Goal: Information Seeking & Learning: Learn about a topic

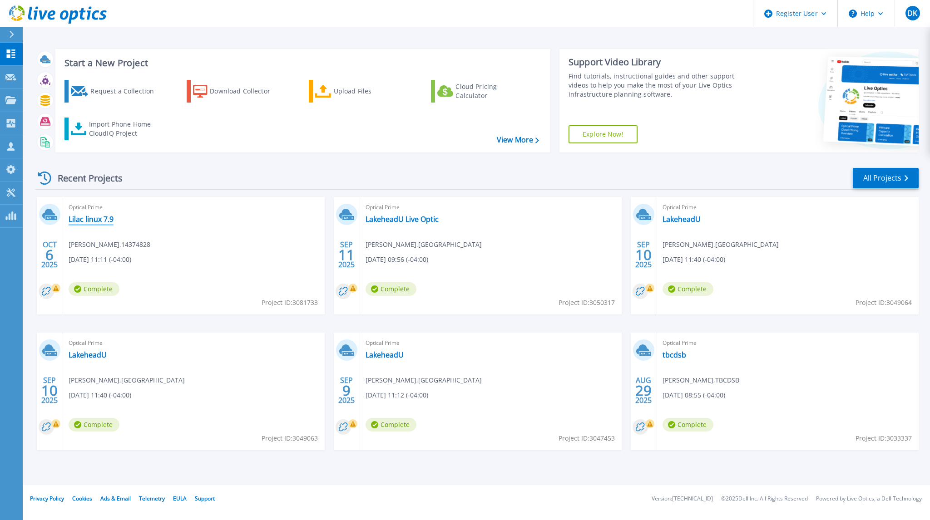
click at [85, 217] on link "Lilac linux 7.9" at bounding box center [91, 219] width 45 height 9
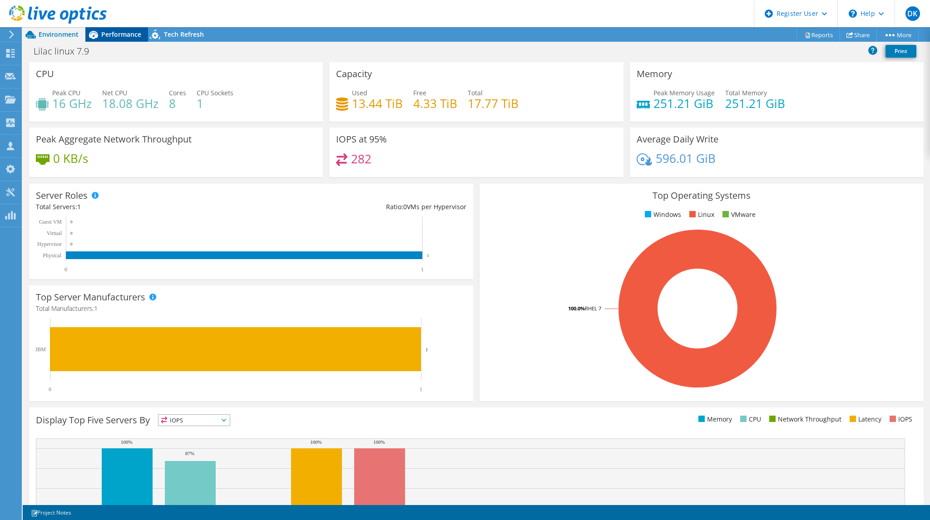
click at [118, 39] on div "Performance" at bounding box center [116, 34] width 63 height 15
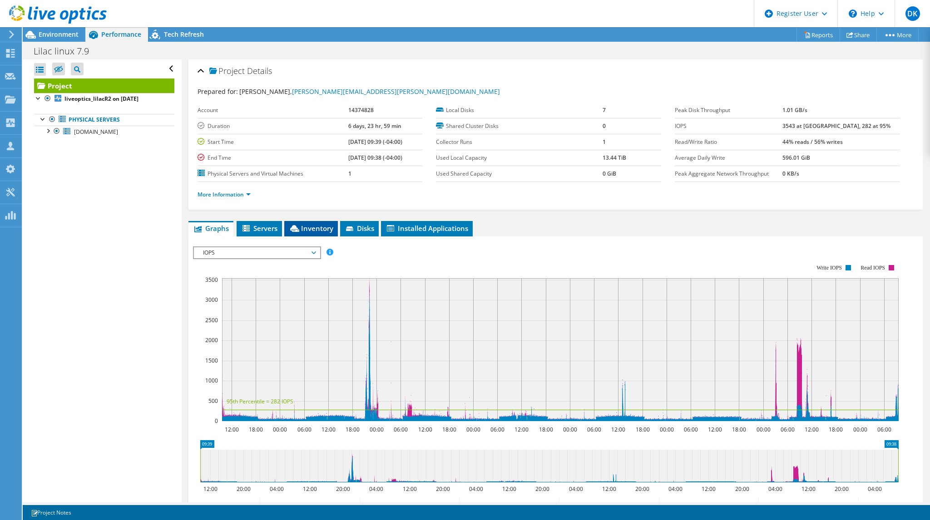
click at [313, 226] on span "Inventory" at bounding box center [311, 228] width 44 height 9
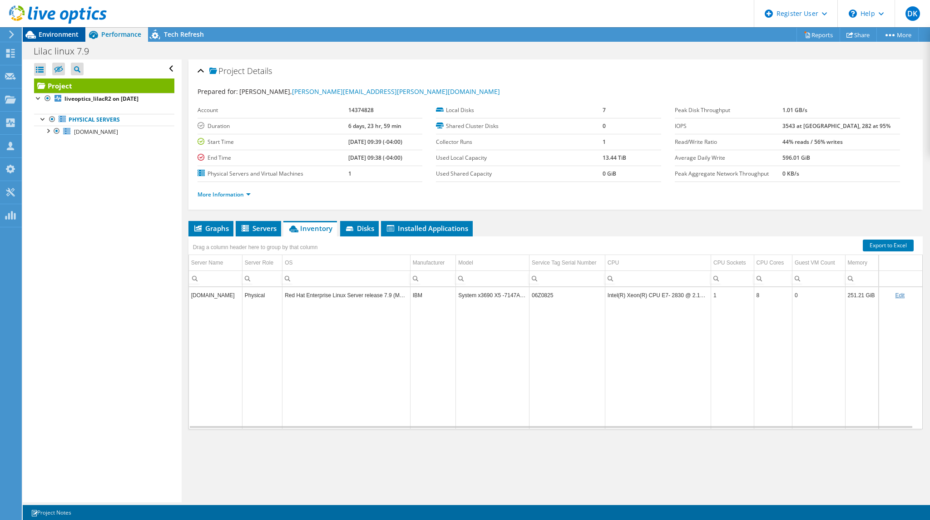
click at [54, 32] on span "Environment" at bounding box center [59, 34] width 40 height 9
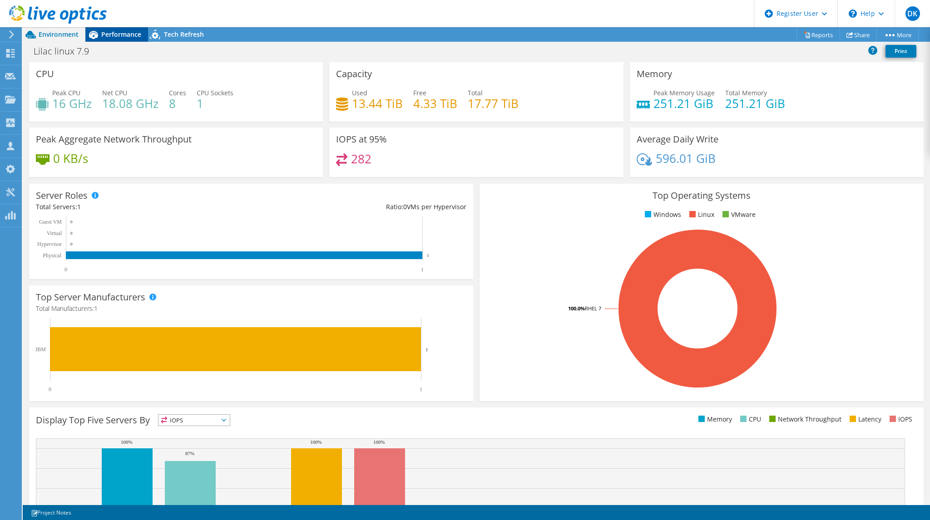
click at [120, 35] on span "Performance" at bounding box center [121, 34] width 40 height 9
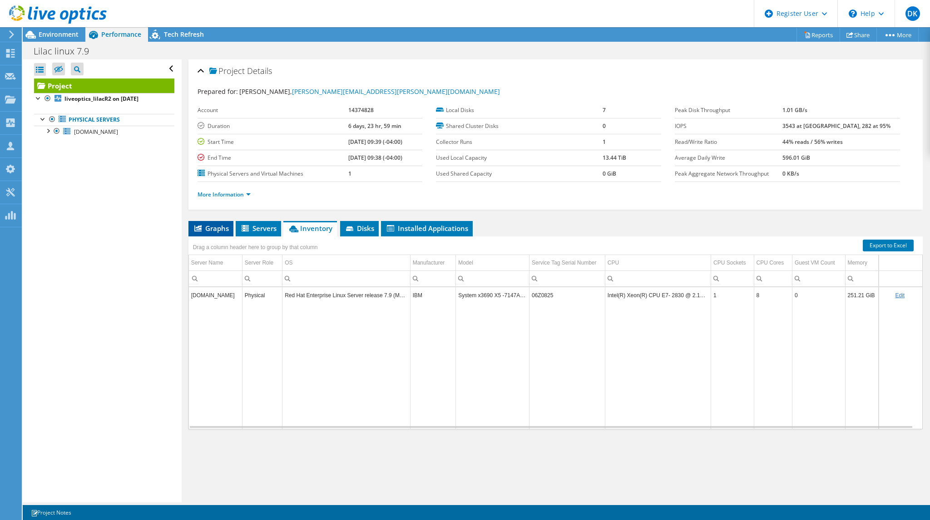
click at [212, 234] on li "Graphs" at bounding box center [210, 228] width 45 height 15
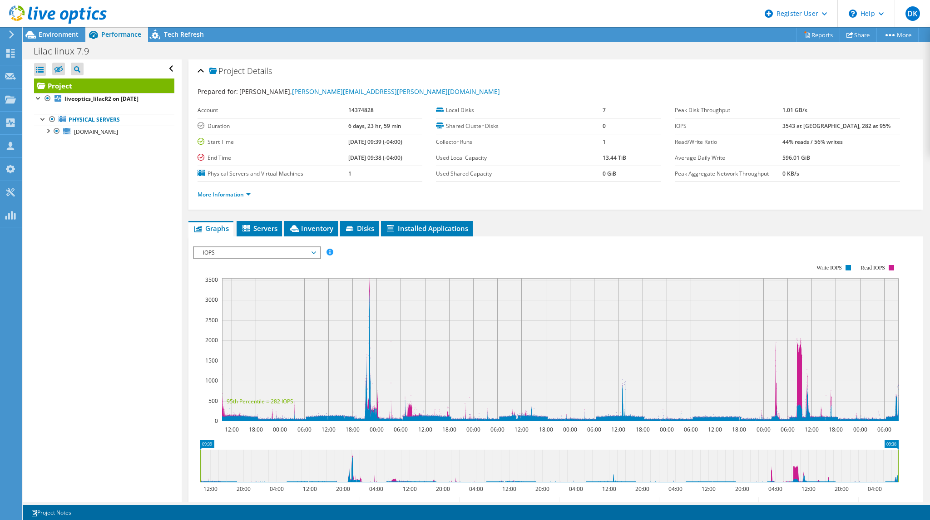
click at [244, 255] on span "IOPS" at bounding box center [256, 252] width 117 height 11
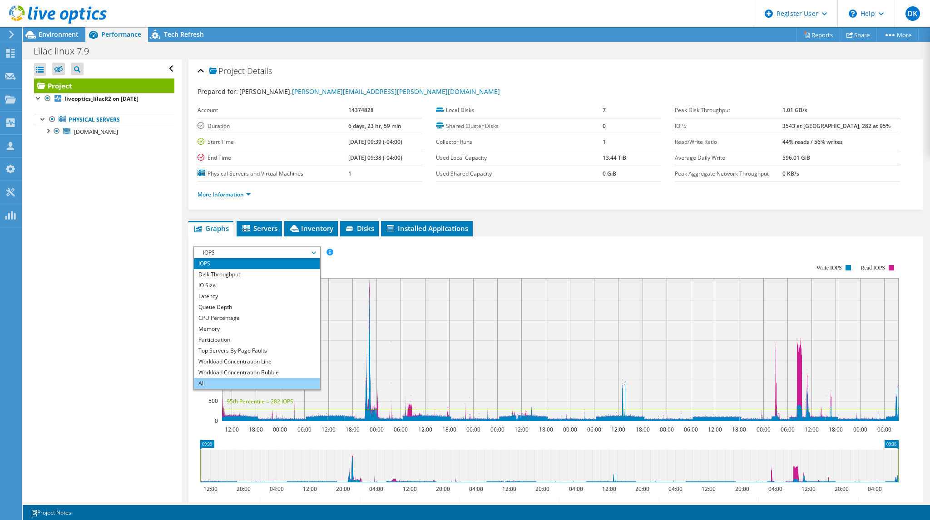
click at [218, 382] on li "All" at bounding box center [257, 383] width 126 height 11
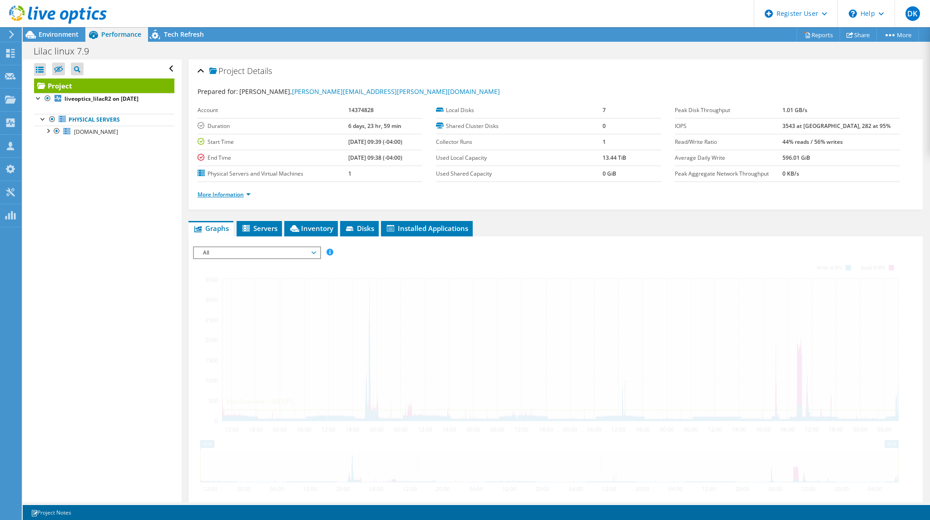
click at [216, 192] on link "More Information" at bounding box center [224, 195] width 53 height 8
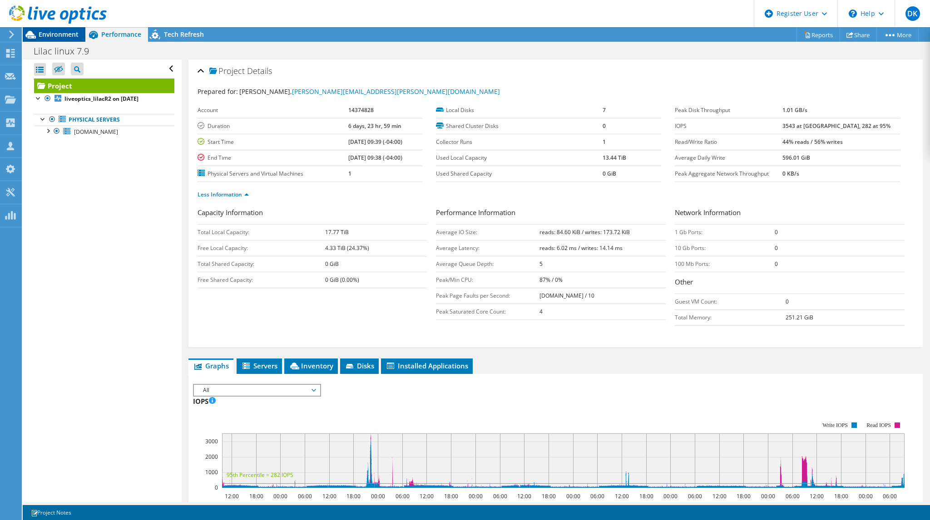
click at [46, 32] on span "Environment" at bounding box center [59, 34] width 40 height 9
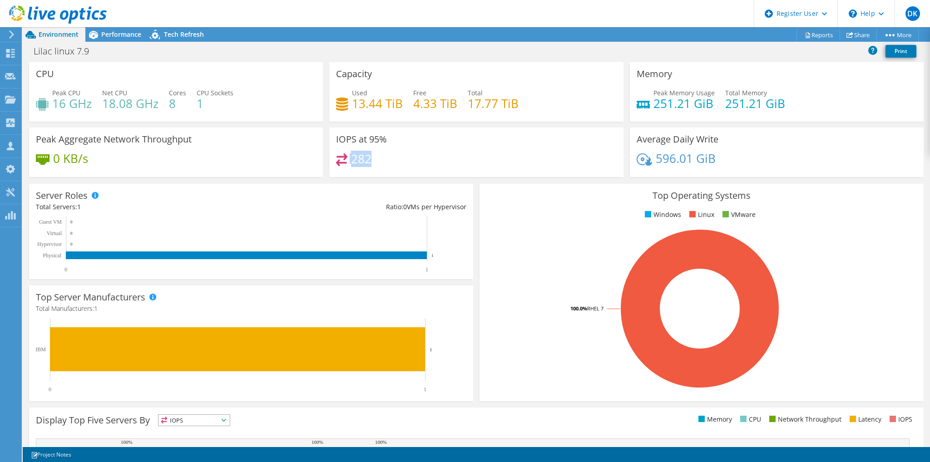
drag, startPoint x: 376, startPoint y: 157, endPoint x: 346, endPoint y: 161, distance: 30.8
click at [346, 161] on div "282" at bounding box center [476, 163] width 280 height 20
drag, startPoint x: 356, startPoint y: 102, endPoint x: 472, endPoint y: 102, distance: 115.8
click at [472, 102] on div "Used 13.44 TiB Free 4.33 TiB Total 17.77 TiB" at bounding box center [476, 103] width 280 height 30
drag, startPoint x: 647, startPoint y: 93, endPoint x: 803, endPoint y: 106, distance: 156.3
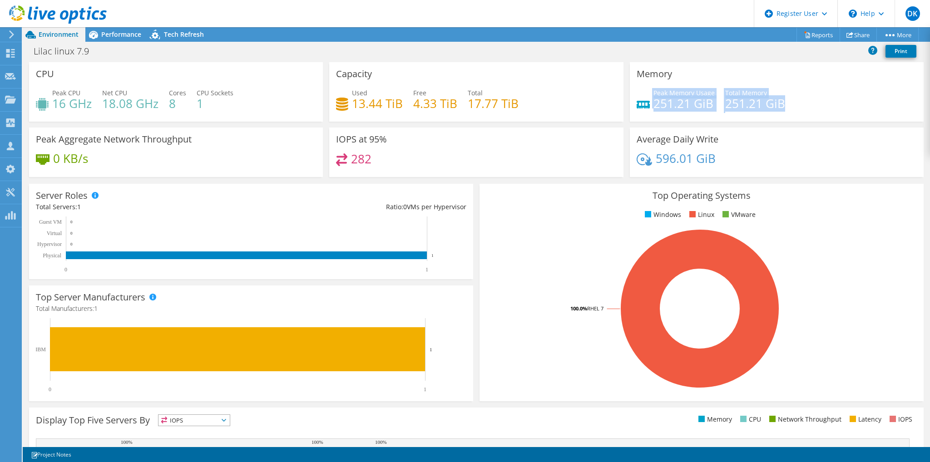
click at [803, 106] on div "Peak Memory Usage 251.21 GiB Total Memory 251.21 GiB" at bounding box center [777, 103] width 280 height 30
click at [788, 142] on div "Average Daily Write 596.01 GiB" at bounding box center [777, 152] width 294 height 49
click at [109, 33] on span "Performance" at bounding box center [121, 34] width 40 height 9
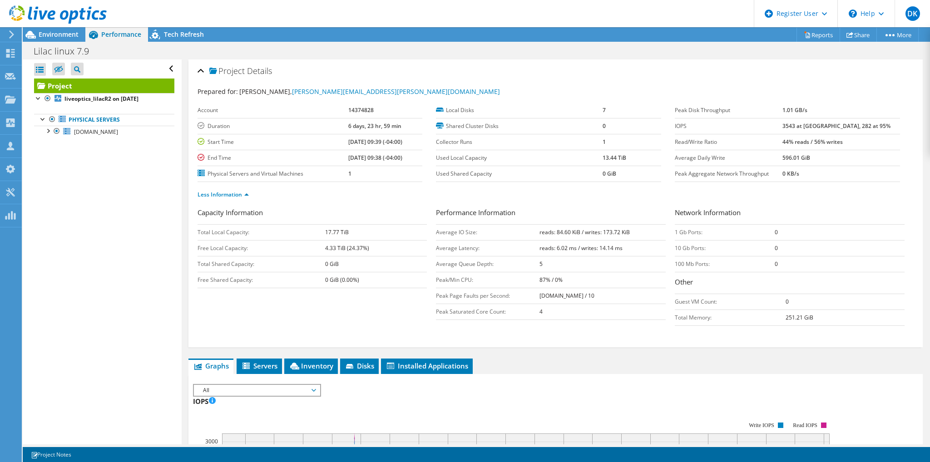
scroll to position [136, 0]
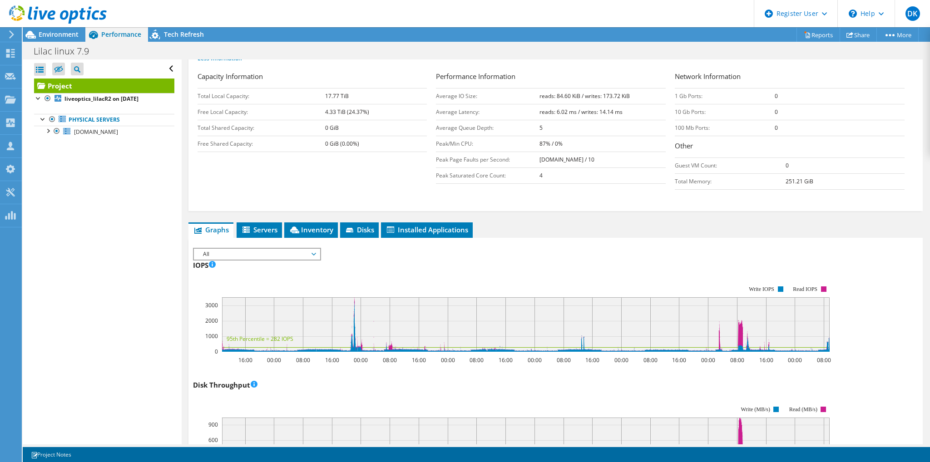
drag, startPoint x: 61, startPoint y: 37, endPoint x: 87, endPoint y: 80, distance: 50.9
click at [61, 37] on span "Environment" at bounding box center [59, 34] width 40 height 9
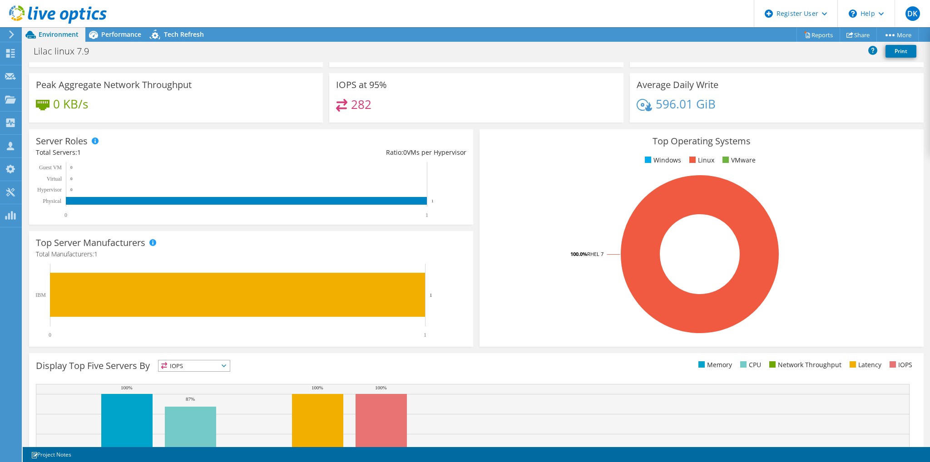
scroll to position [0, 0]
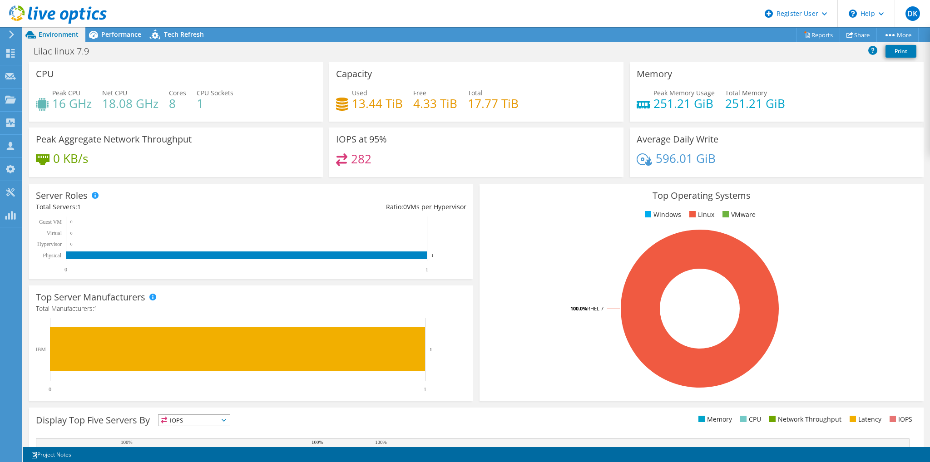
drag, startPoint x: 107, startPoint y: 34, endPoint x: 192, endPoint y: 189, distance: 177.6
click at [192, 189] on div "Project Actions Project Actions Reports Share More" at bounding box center [476, 244] width 907 height 435
click at [192, 189] on div "Server Roles Physical Servers represent bare metal servers that were targets of…" at bounding box center [251, 231] width 444 height 95
click at [127, 34] on span "Performance" at bounding box center [121, 34] width 40 height 9
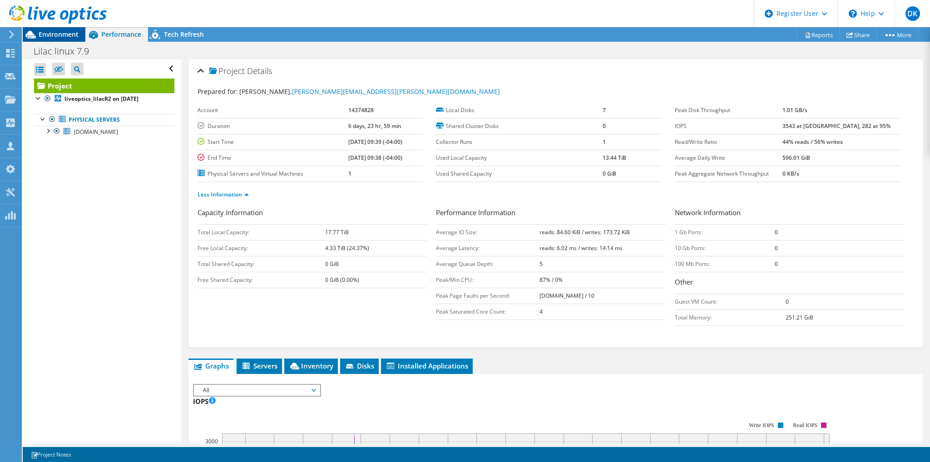
click at [44, 31] on span "Environment" at bounding box center [59, 34] width 40 height 9
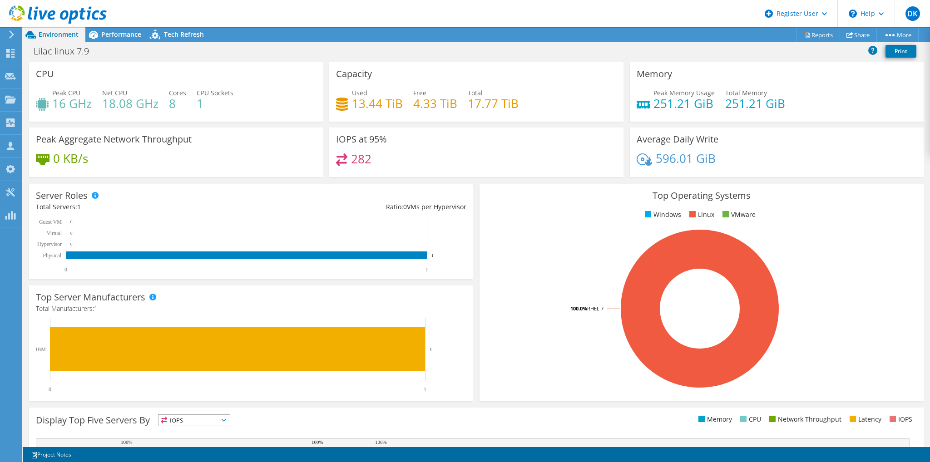
drag, startPoint x: 113, startPoint y: 34, endPoint x: 322, endPoint y: 293, distance: 332.9
click at [113, 34] on span "Performance" at bounding box center [121, 34] width 40 height 9
click at [123, 35] on span "Performance" at bounding box center [121, 34] width 40 height 9
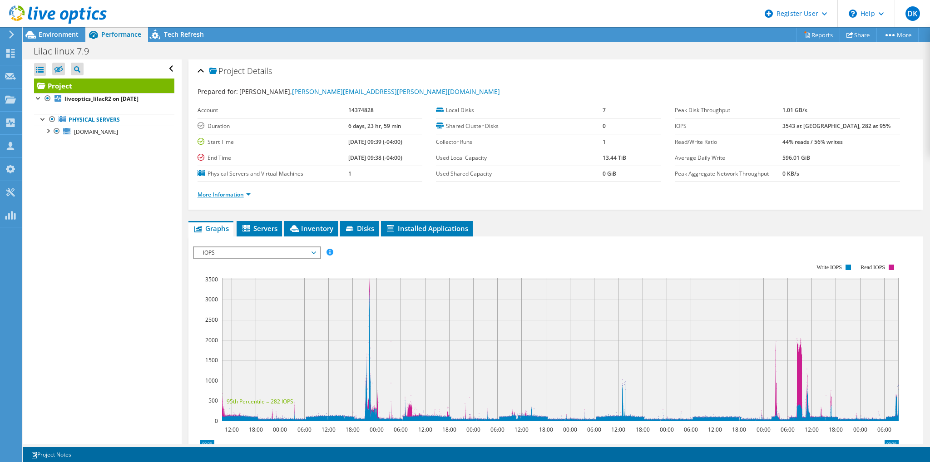
click at [209, 191] on link "More Information" at bounding box center [224, 195] width 53 height 8
